Goal: Task Accomplishment & Management: Manage account settings

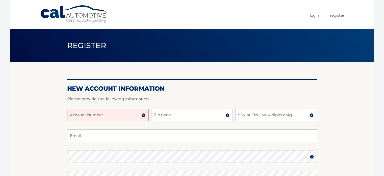
click at [106, 116] on input "Account Number" at bounding box center [108, 114] width 82 height 13
type input "44455973780"
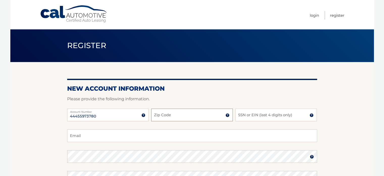
click at [171, 119] on input "Zip Code" at bounding box center [192, 114] width 82 height 13
type input "33467"
click at [258, 114] on input "SSN or EIN (last 4 digits only)" at bounding box center [277, 114] width 82 height 13
type input "2187"
click at [124, 136] on input "Email" at bounding box center [192, 135] width 250 height 13
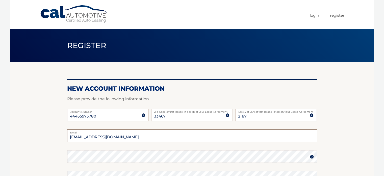
type input "j98morgan@aol.com"
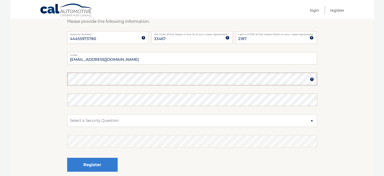
scroll to position [78, 0]
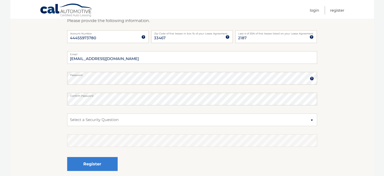
click at [151, 127] on fieldset "j98morgan@aol.com Email Password Password should be a minimum of 6 characters a…" at bounding box center [192, 116] width 250 height 130
click at [152, 120] on select "Select a Security Question What was the name of your elementary school? What is…" at bounding box center [192, 119] width 250 height 13
select select "2"
click at [67, 113] on select "Select a Security Question What was the name of your elementary school? What is…" at bounding box center [192, 119] width 250 height 13
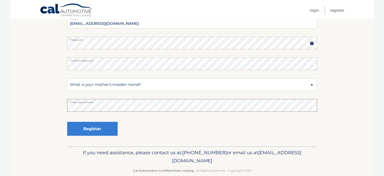
scroll to position [122, 0]
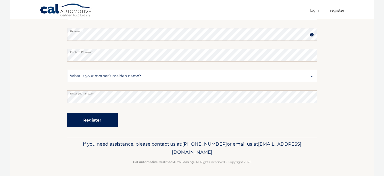
click at [101, 119] on button "Register" at bounding box center [92, 120] width 51 height 14
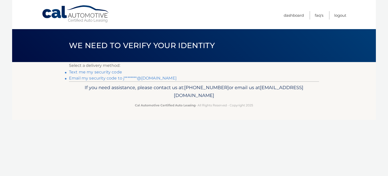
click at [87, 71] on link "Text me my security code" at bounding box center [95, 72] width 53 height 5
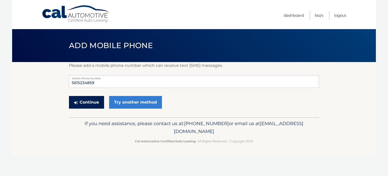
click at [86, 101] on button "Continue" at bounding box center [86, 102] width 35 height 13
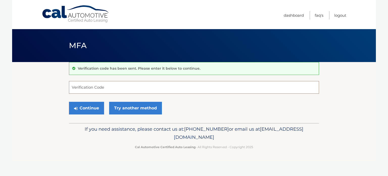
click at [89, 87] on input "Verification Code" at bounding box center [194, 87] width 250 height 13
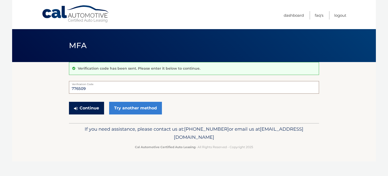
type input "776509"
click at [83, 106] on button "Continue" at bounding box center [86, 108] width 35 height 13
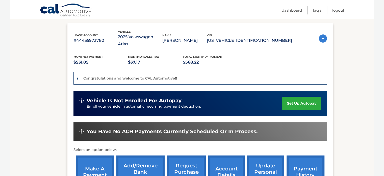
scroll to position [95, 0]
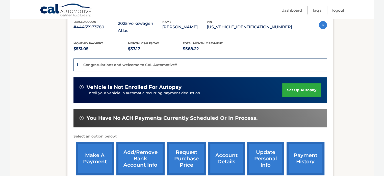
click at [296, 85] on link "set up autopay" at bounding box center [302, 89] width 38 height 13
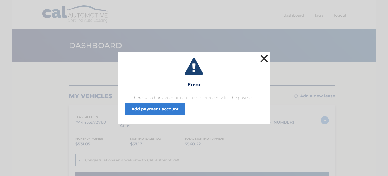
click at [264, 57] on button "×" at bounding box center [264, 58] width 10 height 10
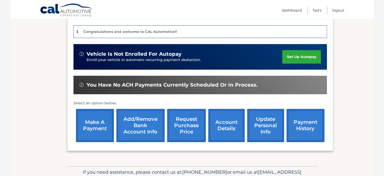
scroll to position [142, 0]
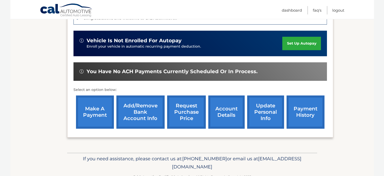
click at [134, 102] on link "Add/Remove bank account info" at bounding box center [141, 111] width 48 height 33
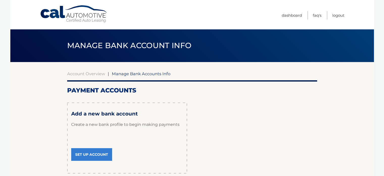
click at [93, 156] on link "Set Up Account" at bounding box center [91, 154] width 41 height 13
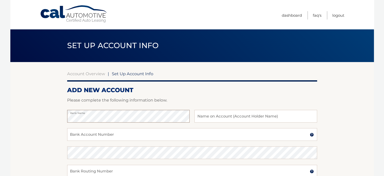
scroll to position [51, 0]
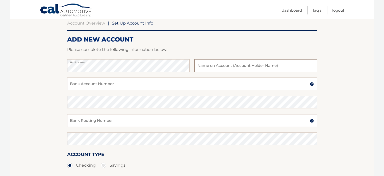
click at [212, 66] on input "text" at bounding box center [256, 65] width 123 height 13
click at [101, 84] on input "Bank Account Number" at bounding box center [192, 83] width 250 height 13
type input "2000044071404"
click at [104, 122] on input "Bank Routing Number" at bounding box center [192, 120] width 250 height 13
type input "063107513"
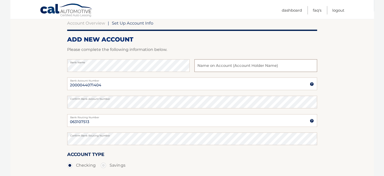
click at [207, 67] on input "text" at bounding box center [256, 65] width 123 height 13
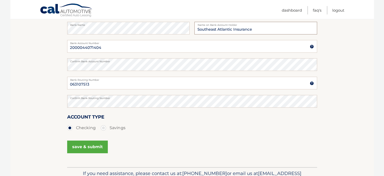
scroll to position [117, 0]
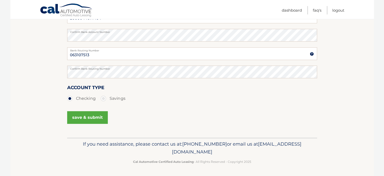
type input "Southeast Atlantic Insurance"
click at [72, 120] on button "save & submit" at bounding box center [87, 117] width 41 height 13
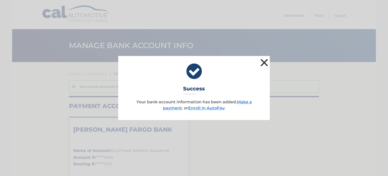
click at [264, 61] on button "×" at bounding box center [264, 62] width 10 height 10
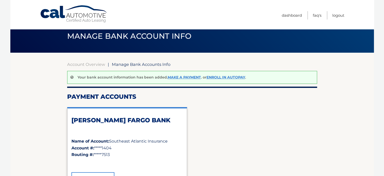
scroll to position [5, 0]
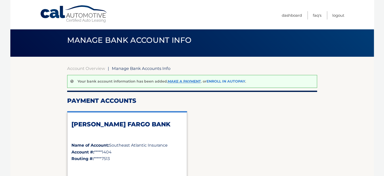
click at [217, 82] on link "Enroll In AutoPay" at bounding box center [226, 81] width 39 height 5
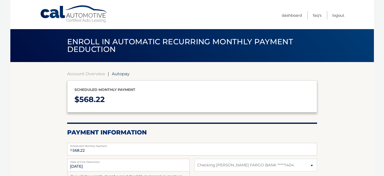
select select "YzJmODUwNTQtNGM0Yy00OTFlLWE0NDMtMjMxMDZhZTdjODcy"
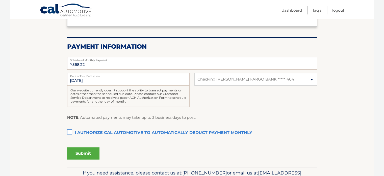
scroll to position [86, 0]
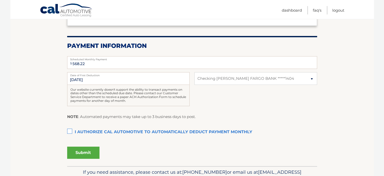
click at [67, 132] on label "I authorize cal automotive to automatically deduct payment monthly This checkbo…" at bounding box center [192, 132] width 250 height 10
click at [0, 0] on input "I authorize cal automotive to automatically deduct payment monthly This checkbo…" at bounding box center [0, 0] width 0 height 0
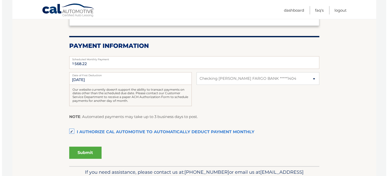
scroll to position [114, 0]
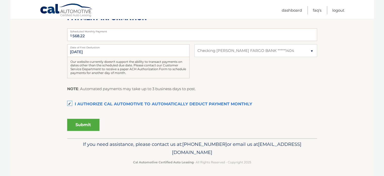
click at [79, 125] on button "Submit" at bounding box center [83, 125] width 32 height 12
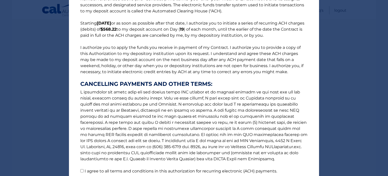
scroll to position [69, 0]
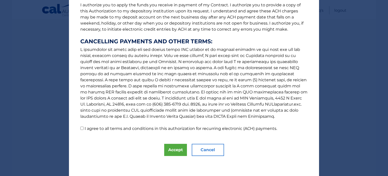
click at [103, 130] on label "I agree to all terms and conditions in this authorization for recurring electro…" at bounding box center [181, 128] width 193 height 5
click at [84, 130] on input "I agree to all terms and conditions in this authorization for recurring electro…" at bounding box center [81, 127] width 3 height 3
checkbox input "true"
click at [173, 153] on button "Accept" at bounding box center [175, 150] width 23 height 12
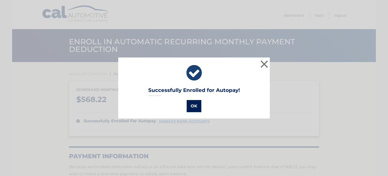
click at [190, 109] on button "OK" at bounding box center [194, 106] width 15 height 12
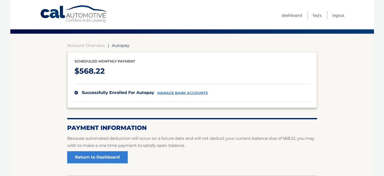
scroll to position [47, 0]
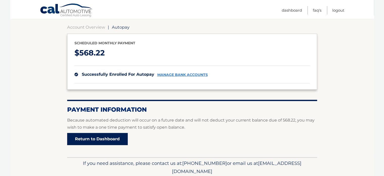
click at [96, 142] on link "Return to Dashboard" at bounding box center [97, 139] width 61 height 12
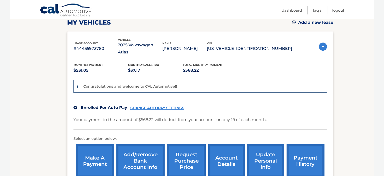
scroll to position [52, 0]
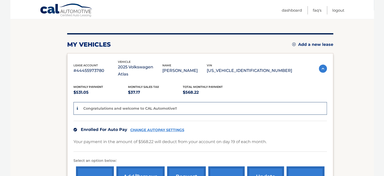
click at [336, 2] on ul "Dashboard FAQ's Logout" at bounding box center [313, 9] width 63 height 19
click at [335, 9] on link "Logout" at bounding box center [339, 10] width 12 height 8
